Goal: Information Seeking & Learning: Learn about a topic

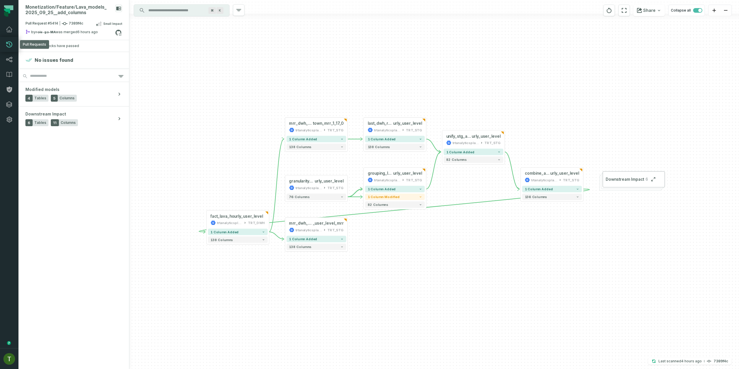
click at [8, 41] on icon at bounding box center [9, 44] width 7 height 7
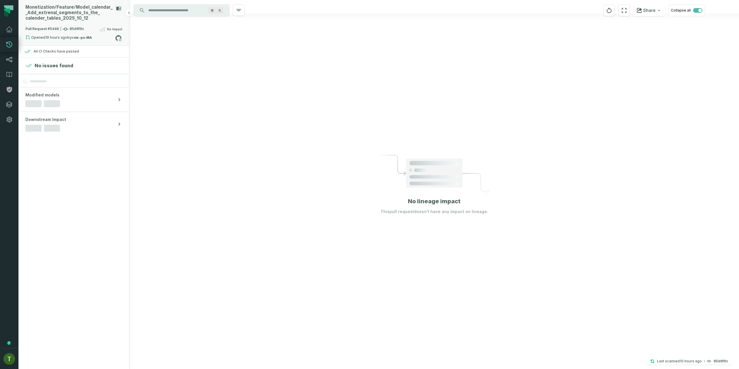
click at [76, 13] on div "Monetization/ Feature/ Model_ calendar_ _ Add_ extrenal_ segments_ to_ the_ cal…" at bounding box center [68, 13] width 87 height 16
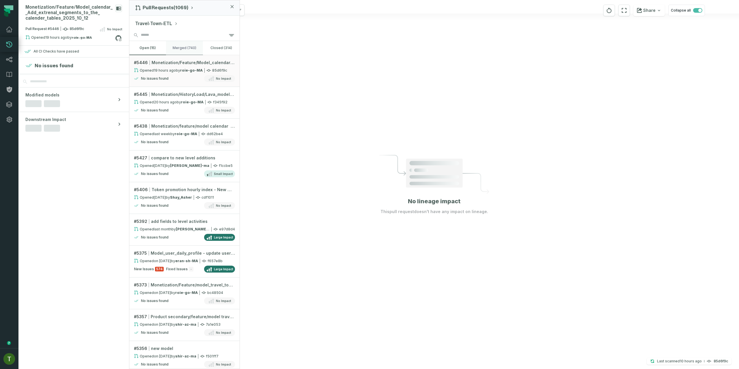
click at [180, 42] on button "merged (740)" at bounding box center [184, 48] width 37 height 14
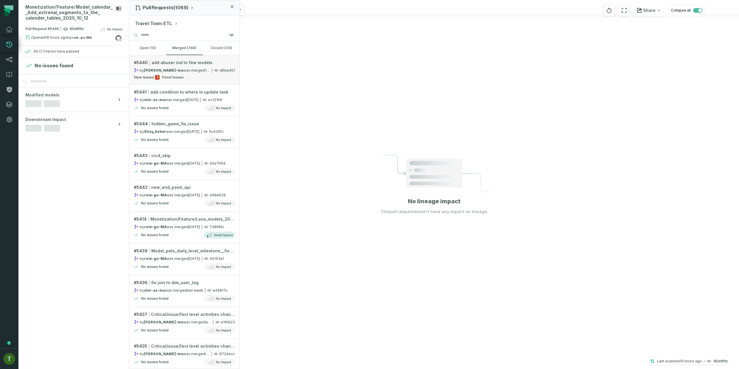
click at [185, 81] on link "# 5440 add abuser ind to few models by [PERSON_NAME]-ma was merged [DATE] 3:38:…" at bounding box center [184, 69] width 110 height 29
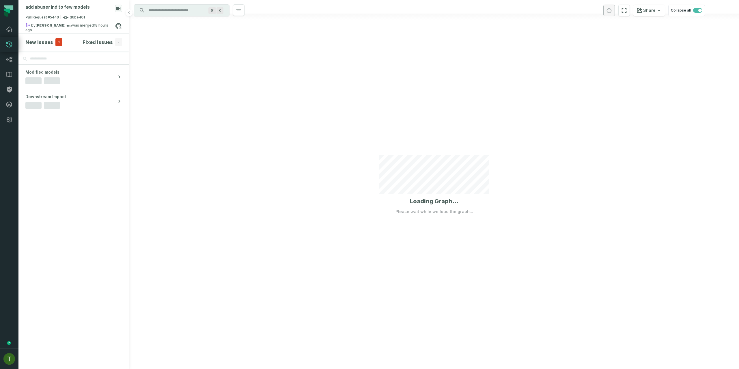
drag, startPoint x: 52, startPoint y: 36, endPoint x: 51, endPoint y: 43, distance: 7.2
click at [52, 36] on section "New Issues 1 Fixed issues -" at bounding box center [73, 41] width 111 height 17
click at [52, 44] on div "New Issues 1" at bounding box center [43, 42] width 37 height 8
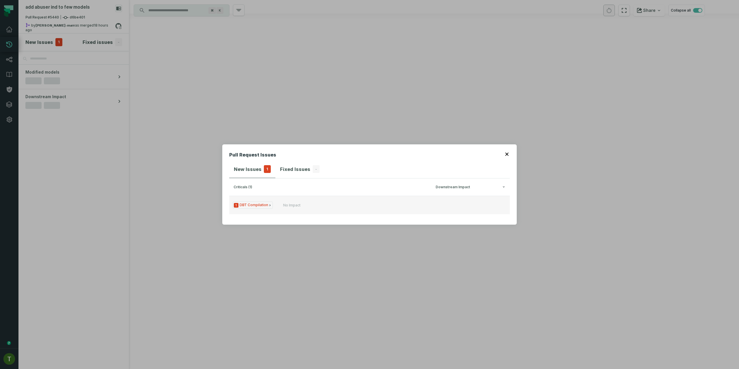
click at [302, 198] on button "1 DBT Compilation No Impact" at bounding box center [369, 205] width 281 height 18
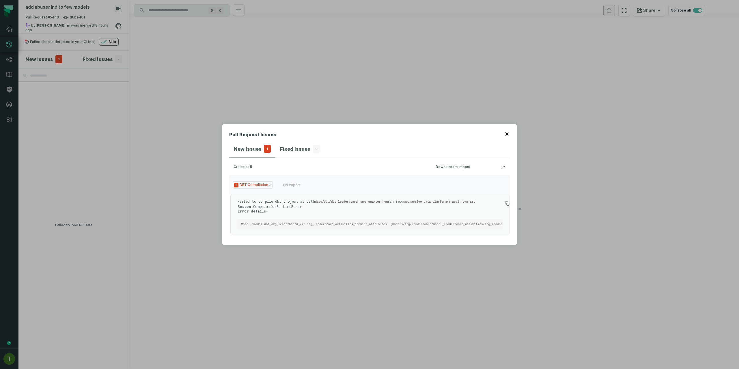
drag, startPoint x: 210, startPoint y: 136, endPoint x: 206, endPoint y: 132, distance: 5.1
click at [210, 136] on div "Pull Request Issues New Issues 1 Fixed Issues - criticals (1) Downstream Impact…" at bounding box center [369, 184] width 739 height 369
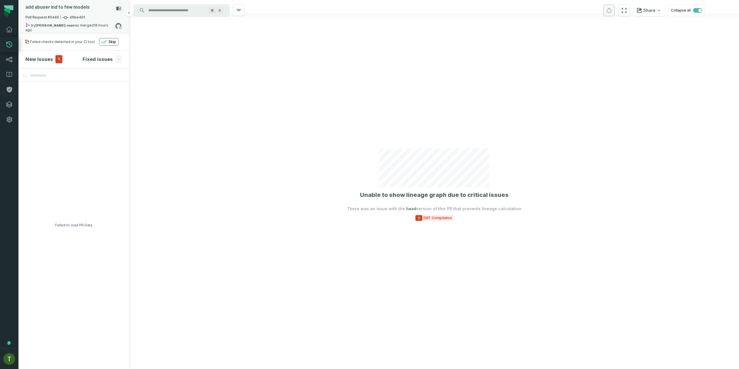
click at [91, 25] on relative-time "[DATE] 3:38:21 PM" at bounding box center [66, 27] width 83 height 9
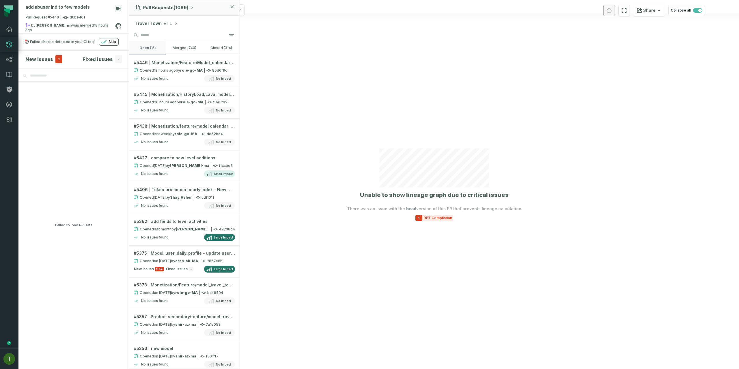
click at [158, 44] on button "open (15)" at bounding box center [147, 48] width 37 height 14
click at [191, 50] on button "merged (740)" at bounding box center [184, 48] width 37 height 14
click at [164, 48] on button "open (15)" at bounding box center [147, 48] width 37 height 14
click at [214, 165] on icon at bounding box center [215, 165] width 5 height 5
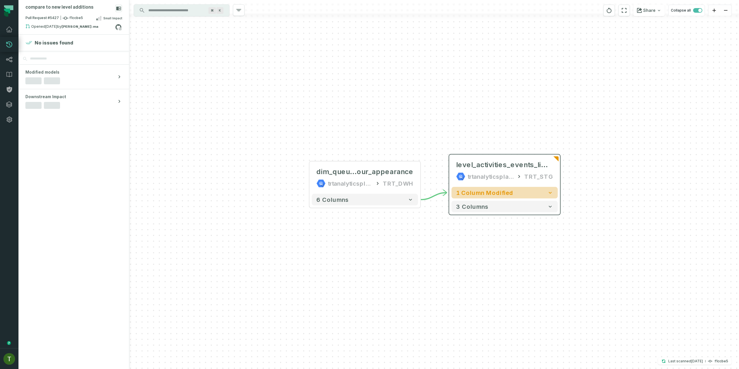
click at [488, 191] on span "1 column modified" at bounding box center [484, 192] width 57 height 7
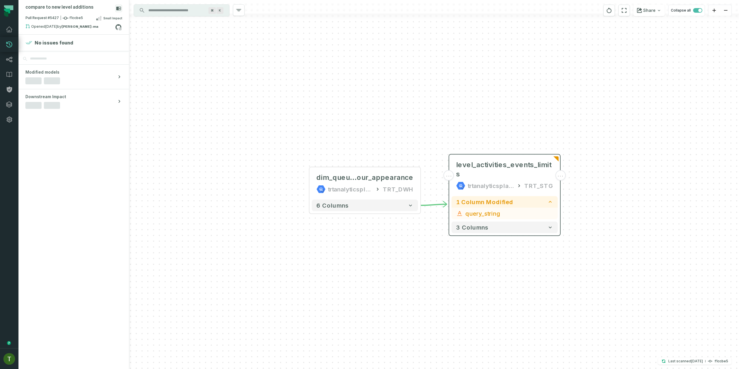
click at [489, 181] on div "trtanalyticsplatform" at bounding box center [491, 185] width 46 height 9
click at [486, 169] on div "level_activities_events_limits trtanalyticsplatform TRT_STG" at bounding box center [504, 174] width 106 height 37
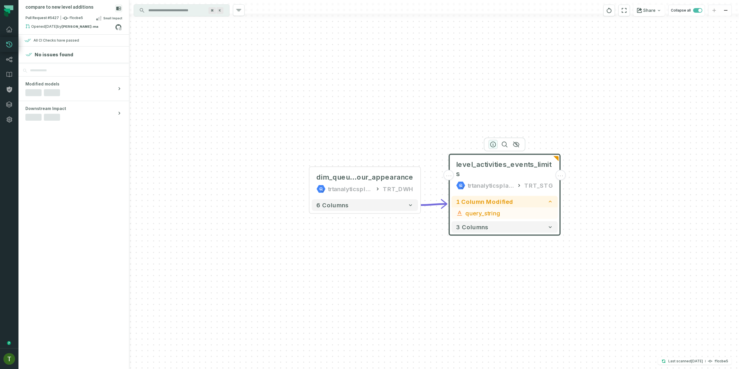
click at [494, 143] on icon "button" at bounding box center [493, 144] width 7 height 7
click at [495, 143] on icon "button" at bounding box center [492, 143] width 5 height 5
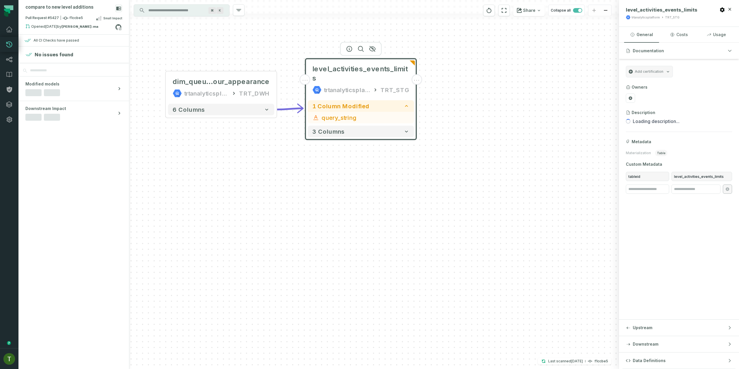
drag, startPoint x: 485, startPoint y: 255, endPoint x: 384, endPoint y: 157, distance: 140.8
click at [324, 166] on div "... dim_queue_insertion_h our_appearance trtanalyticsplatform TRT_DWH ... 6 col…" at bounding box center [374, 184] width 490 height 369
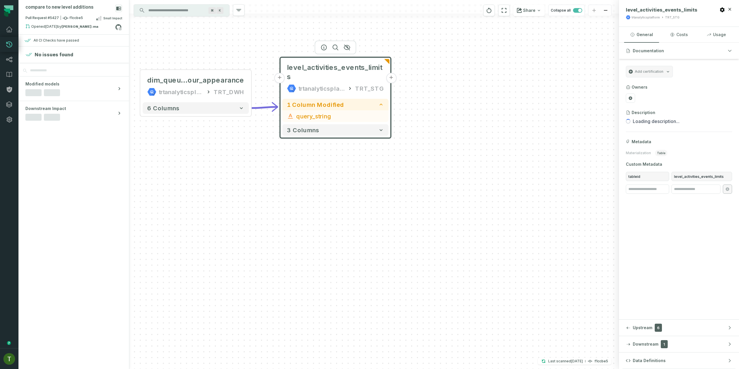
click at [677, 367] on button "Data Definitions" at bounding box center [679, 360] width 120 height 16
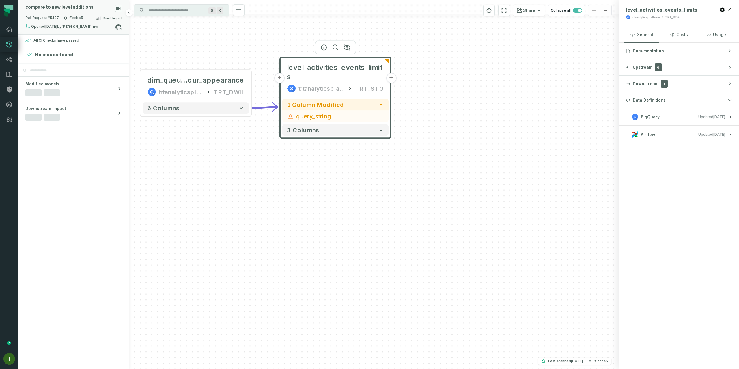
click at [93, 18] on div "Pull Request #5427 f1ccbe5 Small Impact" at bounding box center [73, 19] width 97 height 9
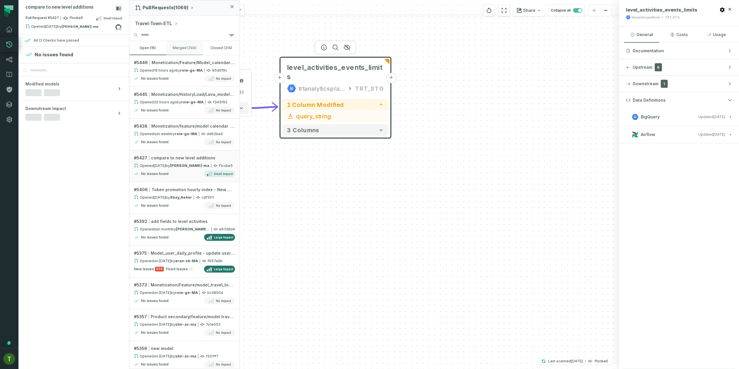
click at [184, 47] on button "merged (740)" at bounding box center [184, 48] width 37 height 14
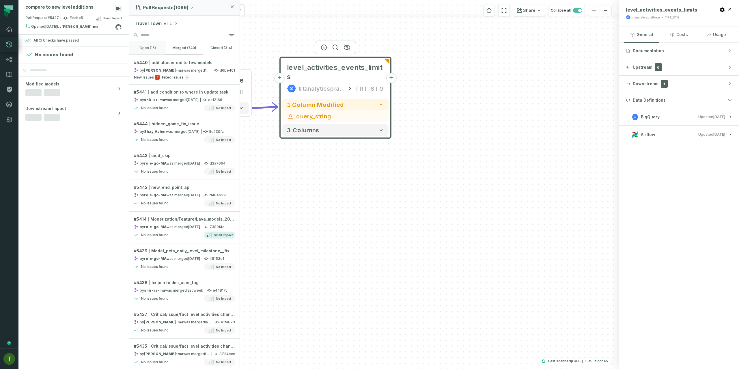
click at [147, 50] on button "open (15)" at bounding box center [147, 48] width 37 height 14
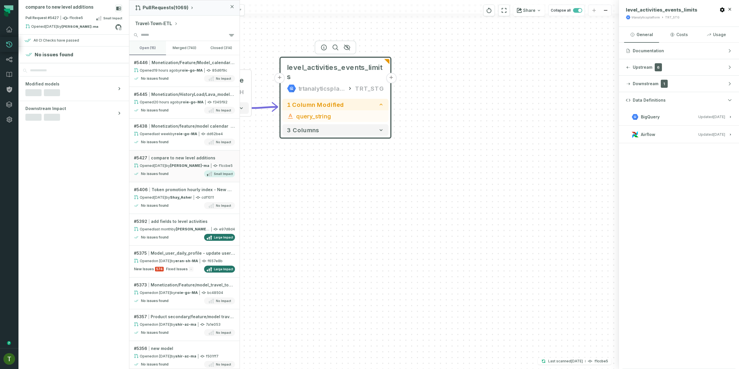
click at [164, 48] on button "open (15)" at bounding box center [147, 48] width 37 height 14
click at [168, 46] on button "merged (740)" at bounding box center [184, 48] width 37 height 14
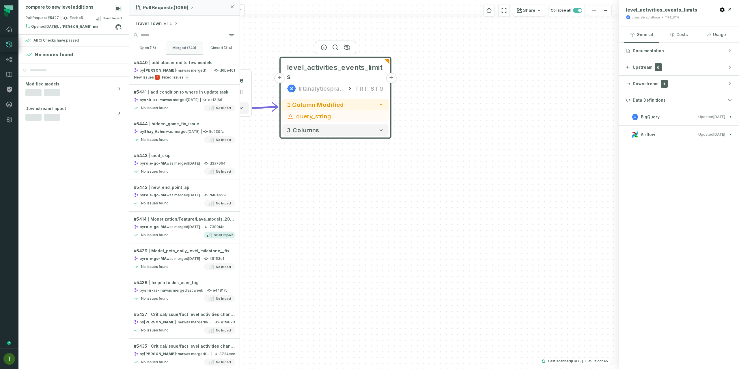
click at [171, 47] on button "merged (740)" at bounding box center [184, 48] width 37 height 14
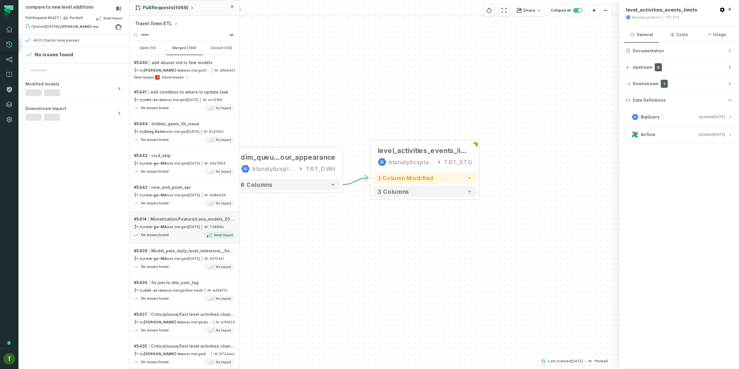
click at [194, 235] on div "No issues found Small Impact" at bounding box center [184, 234] width 101 height 7
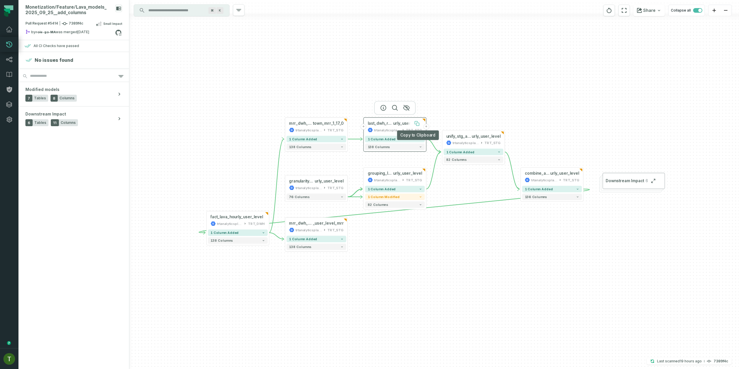
click at [421, 122] on button at bounding box center [417, 123] width 10 height 10
click at [402, 132] on div "trtanalyticsplatform TRT_STG" at bounding box center [395, 129] width 55 height 5
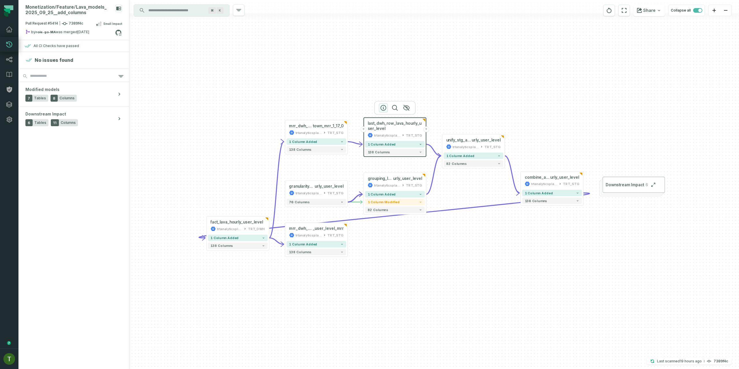
click at [385, 104] on icon "button" at bounding box center [383, 107] width 7 height 7
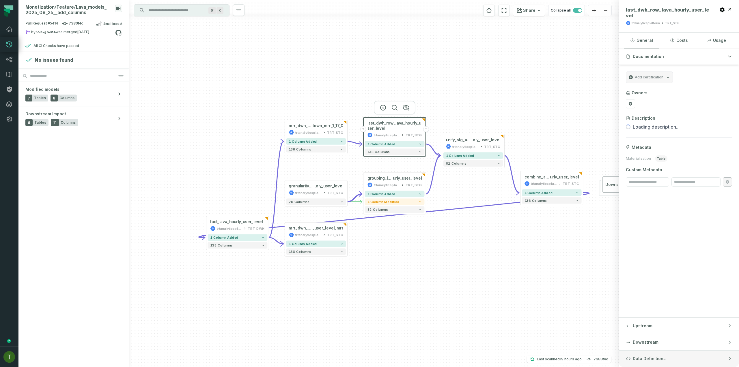
click at [652, 365] on button "Data Definitions" at bounding box center [679, 359] width 120 height 16
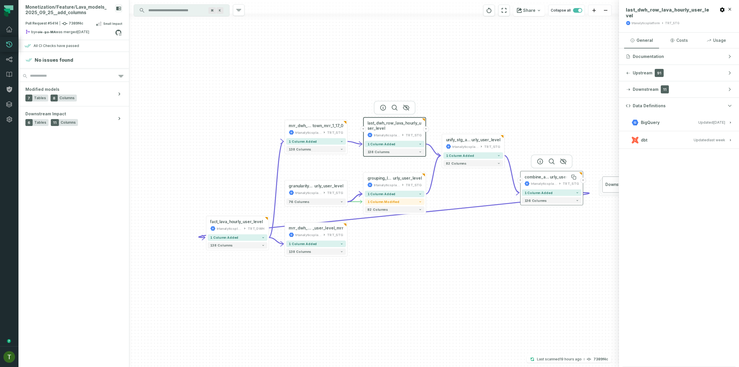
click at [540, 179] on span "combine_attributes_lava_ho" at bounding box center [537, 177] width 26 height 5
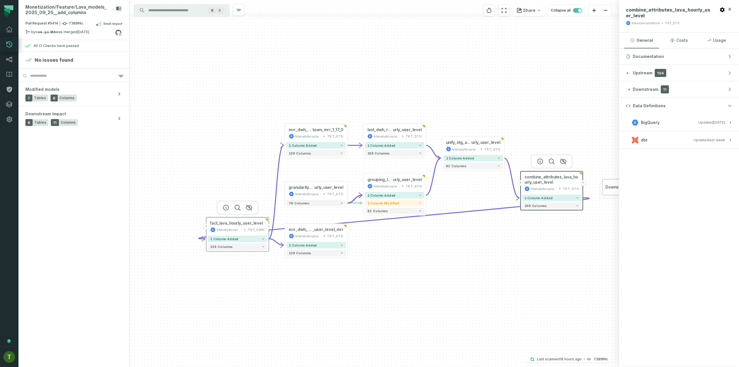
click at [211, 229] on icon at bounding box center [212, 230] width 5 height 4
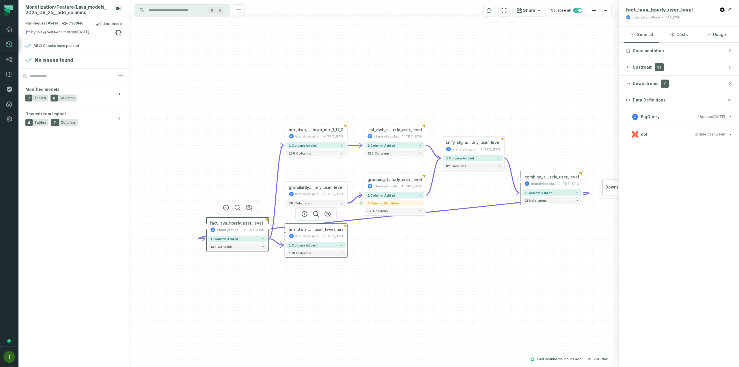
click at [326, 237] on icon at bounding box center [323, 236] width 3 height 3
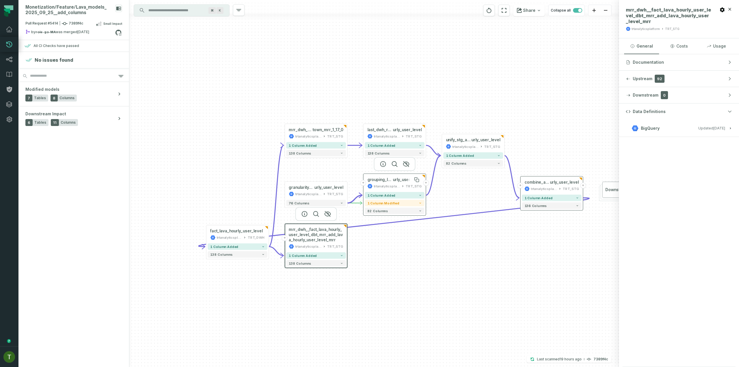
click at [387, 182] on span "grouping_lava_ho" at bounding box center [380, 179] width 26 height 5
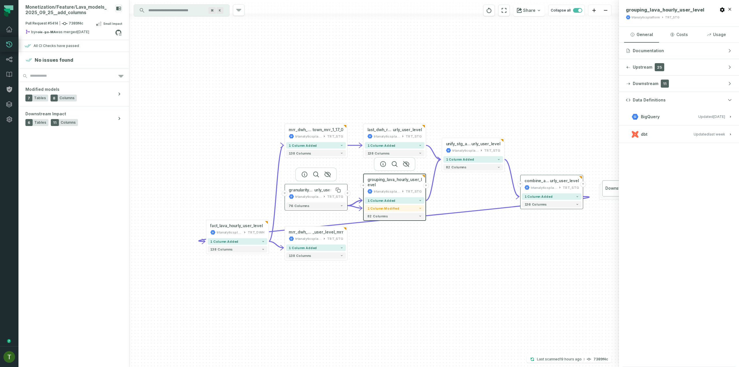
click at [307, 192] on span "granularity_enrichment_by_level_window_lava_ho" at bounding box center [302, 190] width 26 height 5
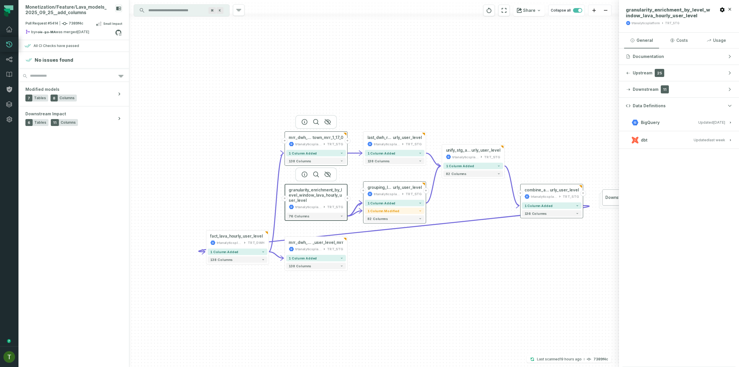
click at [312, 140] on div "mrr_dwh__fact_lava_hourly_user_level_dbt_travel_ town_mrr_1_17_0 trtanalyticspl…" at bounding box center [316, 141] width 60 height 16
click at [314, 140] on span "town_mrr_1_17_0" at bounding box center [328, 137] width 31 height 5
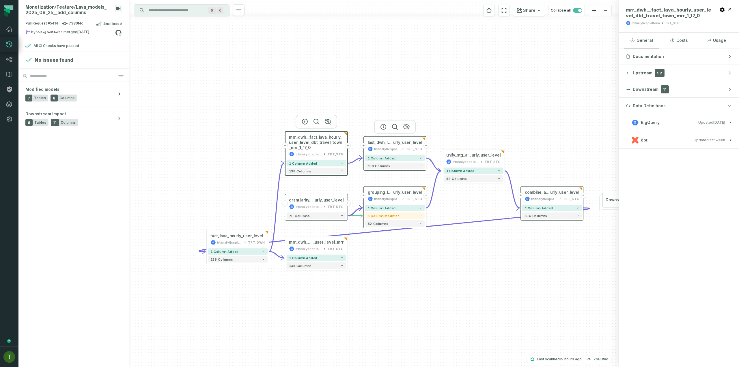
click at [386, 147] on div "trtanalyticsplatform" at bounding box center [387, 149] width 26 height 5
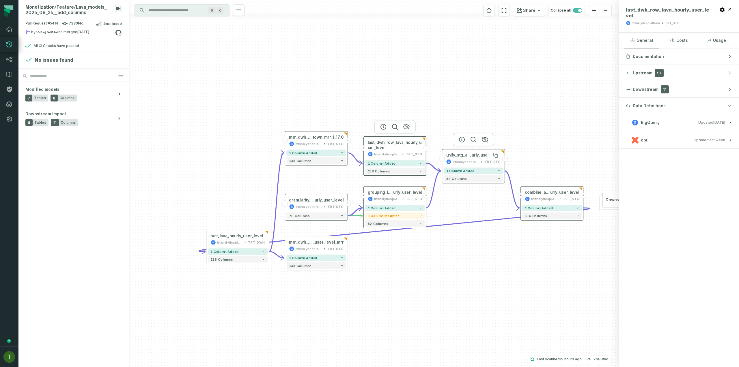
click at [471, 154] on span "unify_stg_and_dwh_lava_ho" at bounding box center [459, 155] width 26 height 5
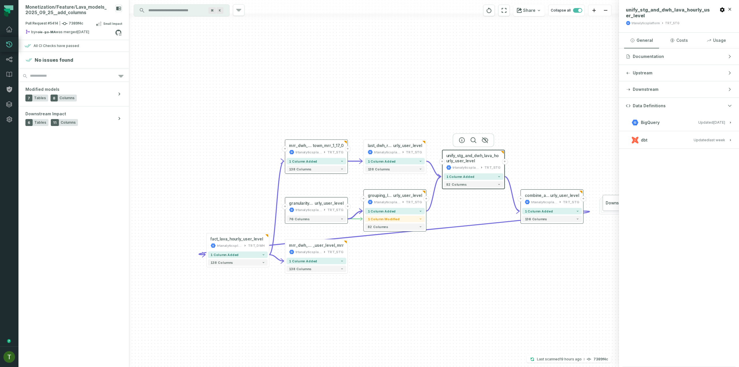
drag, startPoint x: 560, startPoint y: 255, endPoint x: 515, endPoint y: 251, distance: 45.3
click at [516, 257] on div "+ fact_lava_hourly_user_level trtanalyticsplatform TRT_DWH + 1 column added 138…" at bounding box center [374, 183] width 490 height 367
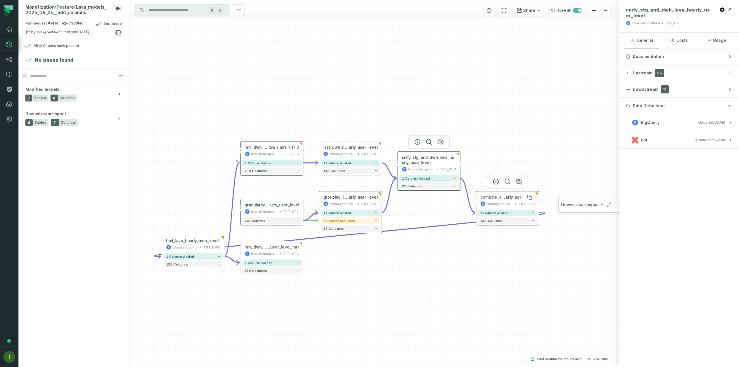
click at [509, 198] on span "urly_user_level" at bounding box center [520, 197] width 29 height 5
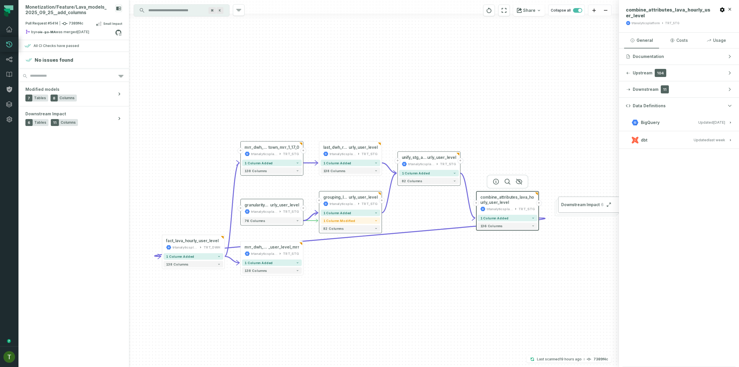
click at [541, 203] on button "+" at bounding box center [539, 203] width 6 height 6
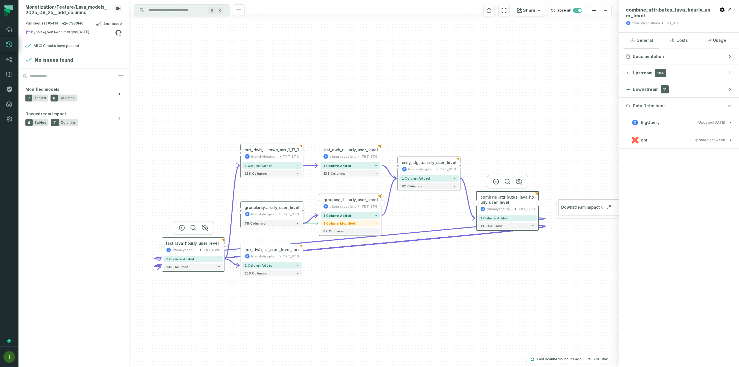
click at [222, 249] on button "+" at bounding box center [225, 247] width 6 height 6
click at [242, 152] on button "+" at bounding box center [241, 153] width 6 height 6
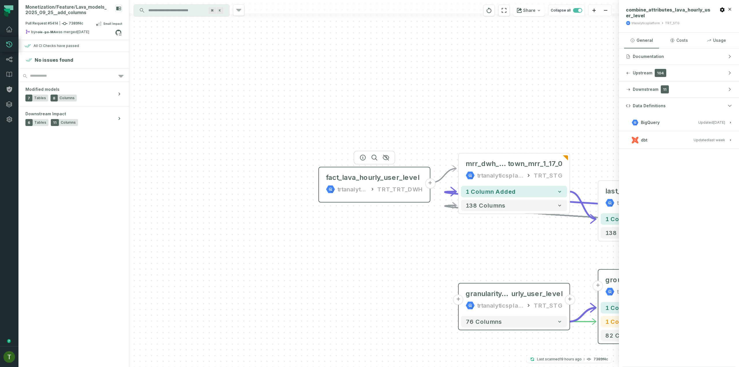
click at [356, 184] on div "fact_lava_hourly_user_level trtanalyticsplatform TRT_TRT_DWH" at bounding box center [374, 184] width 106 height 28
click at [375, 192] on icon at bounding box center [371, 189] width 5 height 6
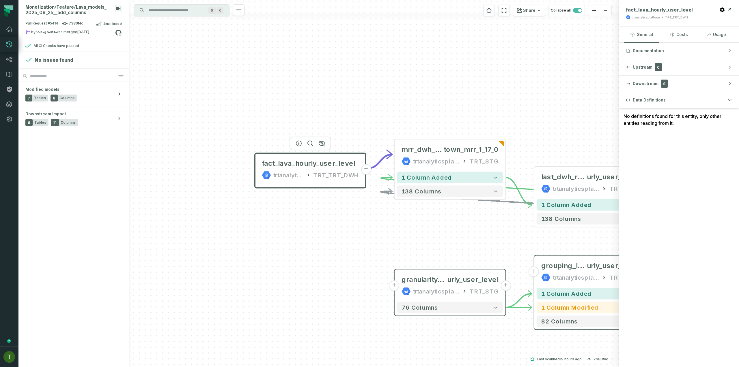
drag, startPoint x: 438, startPoint y: 276, endPoint x: 331, endPoint y: 259, distance: 108.6
click at [330, 260] on div "fact_lava_hourly_user_level trtanalyticsplatform TRT_TRT_DWH + - fact_lava_hour…" at bounding box center [374, 183] width 490 height 367
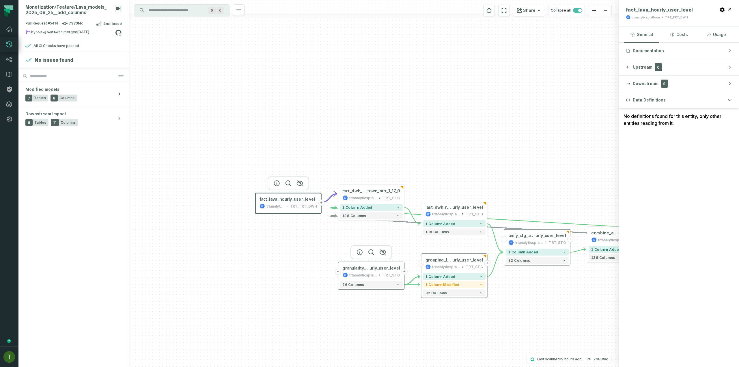
click at [340, 273] on button "+" at bounding box center [338, 272] width 6 height 6
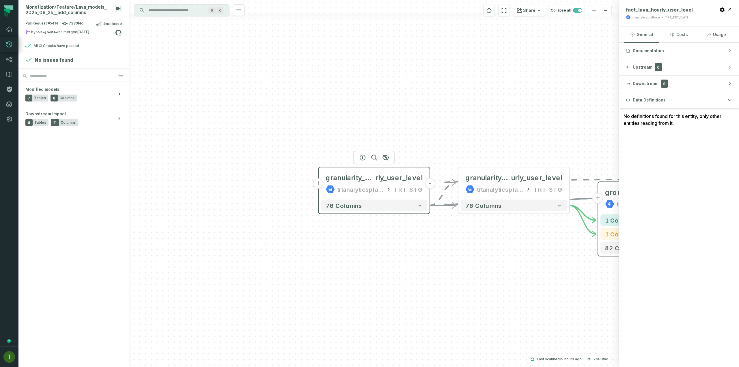
click at [396, 190] on div "trtanalyticsplatform TRT_STG" at bounding box center [374, 189] width 97 height 9
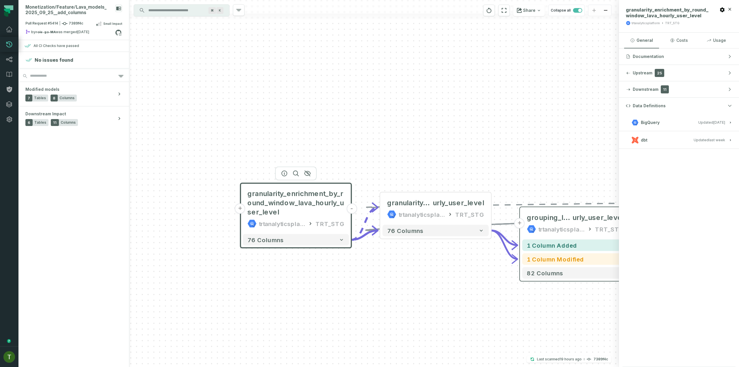
drag, startPoint x: 458, startPoint y: 281, endPoint x: 361, endPoint y: 303, distance: 99.9
click at [362, 303] on div "+ granularity_enrichment_by_round_window_lava_hourly_user_level trtanalyticspla…" at bounding box center [374, 183] width 490 height 367
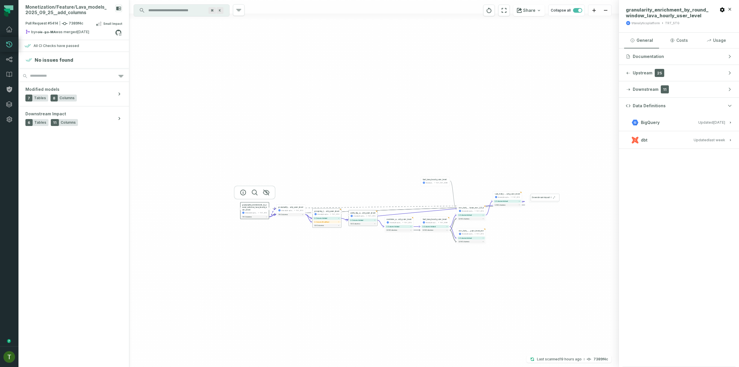
drag, startPoint x: 427, startPoint y: 292, endPoint x: 324, endPoint y: 234, distance: 118.3
click at [323, 235] on div "+ granularity_enrichment_by_round_window_lava_hourly_user_level trtanalyticspla…" at bounding box center [374, 183] width 490 height 367
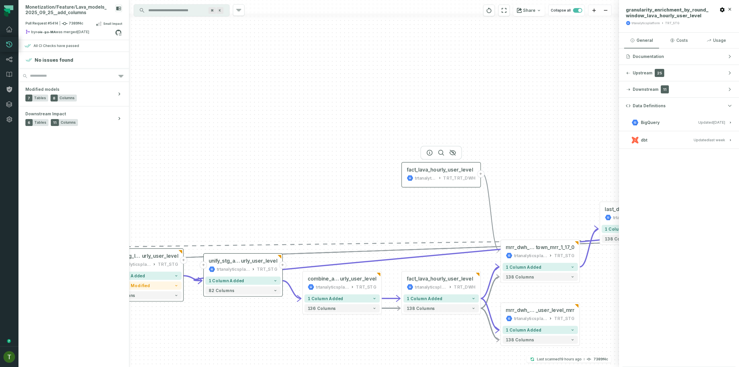
click at [436, 179] on div "trtanalyticsplatform" at bounding box center [425, 178] width 21 height 7
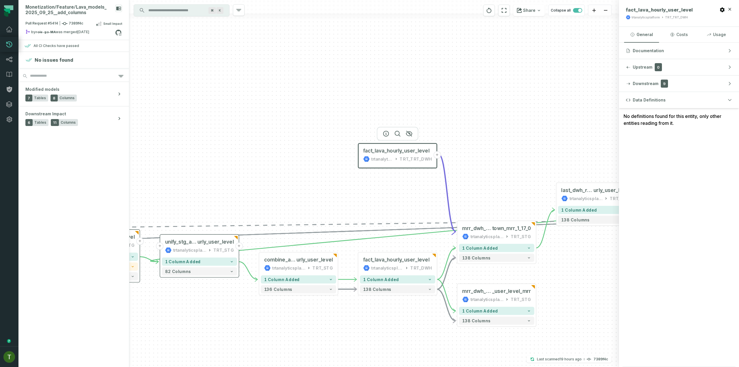
drag, startPoint x: 400, startPoint y: 235, endPoint x: 357, endPoint y: 216, distance: 47.6
click at [357, 216] on div "+ granularity_enrichment_by_round_window_lava_hou rly_user_level trtanalyticspl…" at bounding box center [374, 183] width 490 height 367
click at [676, 10] on span "fact_lava_hourly_user_level" at bounding box center [659, 10] width 67 height 6
click at [693, 12] on button at bounding box center [697, 9] width 9 height 9
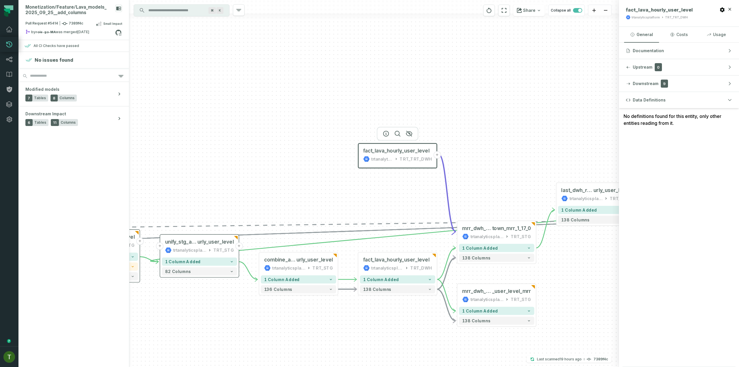
click at [193, 12] on input "Discovery Provider cmdk menu" at bounding box center [176, 10] width 63 height 9
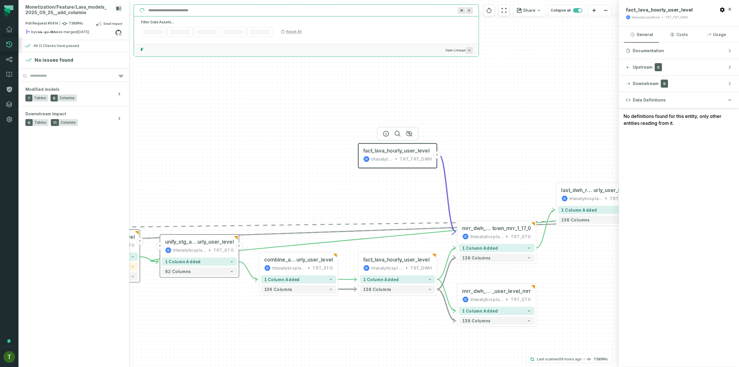
paste input "**********"
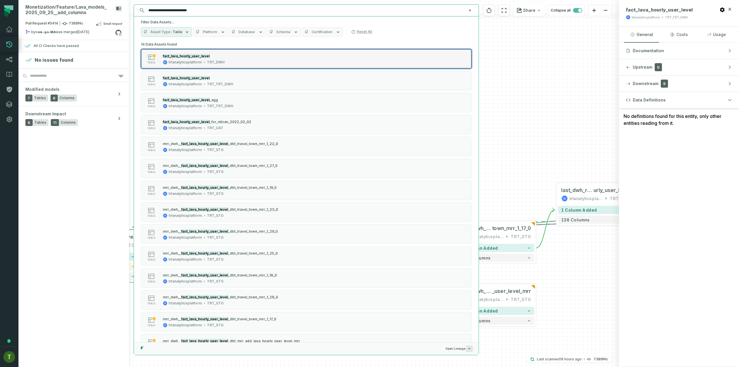
type input "**********"
click at [252, 62] on div "table fact_lava_hourly_user_level trtanalyticsplatform TRT_DWH" at bounding box center [214, 59] width 144 height 12
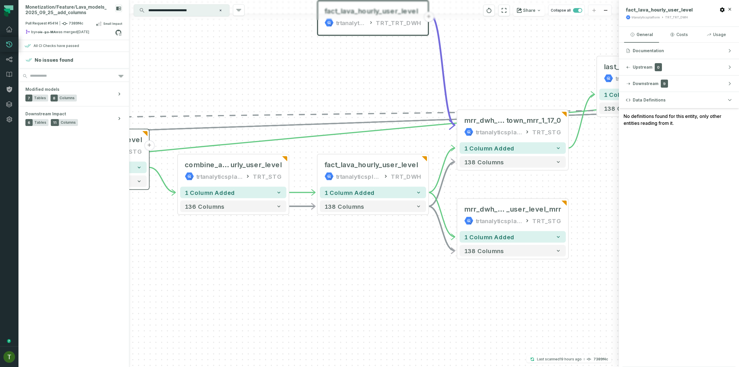
click at [544, 283] on div "+ granularity_enrichment_by_round_window_lava_hou rly_user_level trtanalyticspl…" at bounding box center [374, 183] width 490 height 367
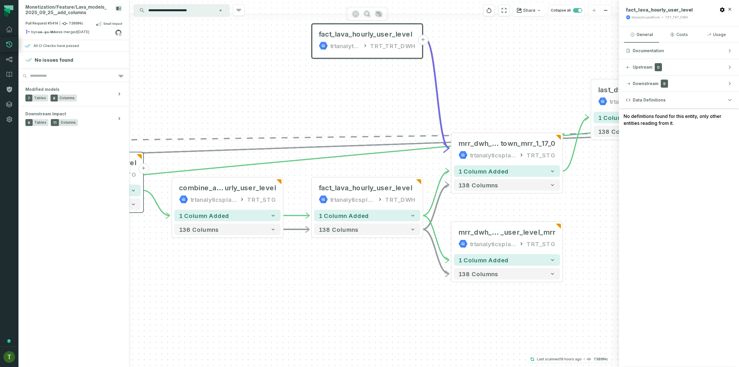
drag, startPoint x: 344, startPoint y: 238, endPoint x: 314, endPoint y: 308, distance: 76.3
click at [315, 308] on div "+ granularity_enrichment_by_round_window_lava_hou rly_user_level trtanalyticspl…" at bounding box center [374, 183] width 490 height 367
